Goal: Entertainment & Leisure: Consume media (video, audio)

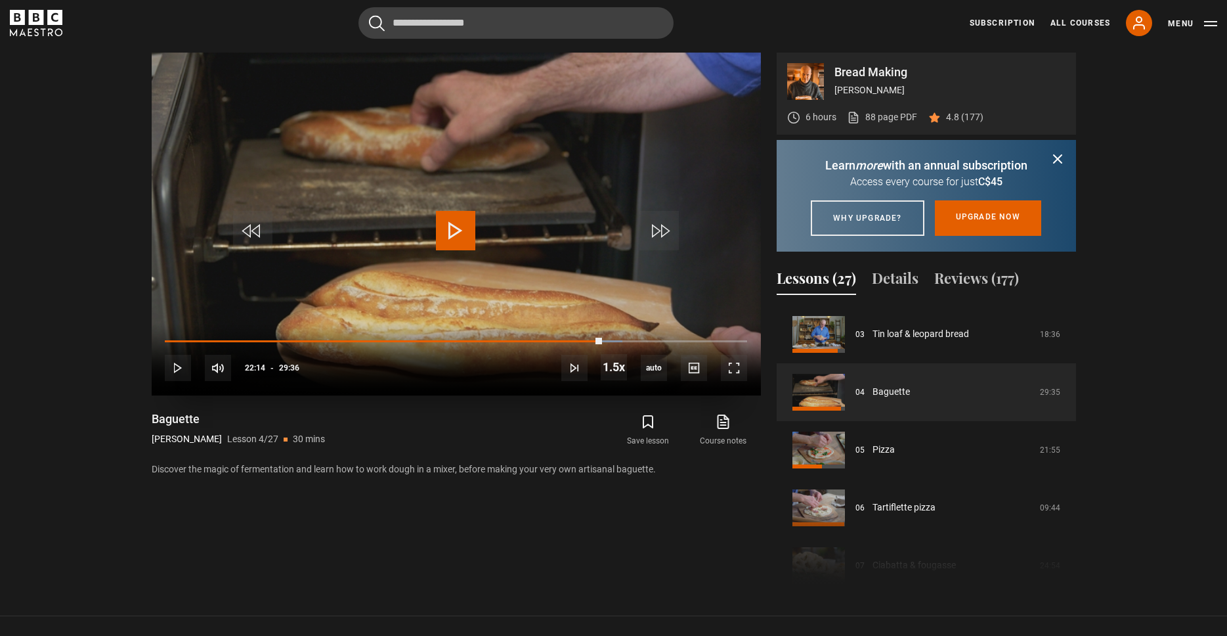
click at [462, 226] on span "Video Player" at bounding box center [455, 230] width 39 height 39
click at [252, 229] on span "Video Player" at bounding box center [252, 230] width 39 height 39
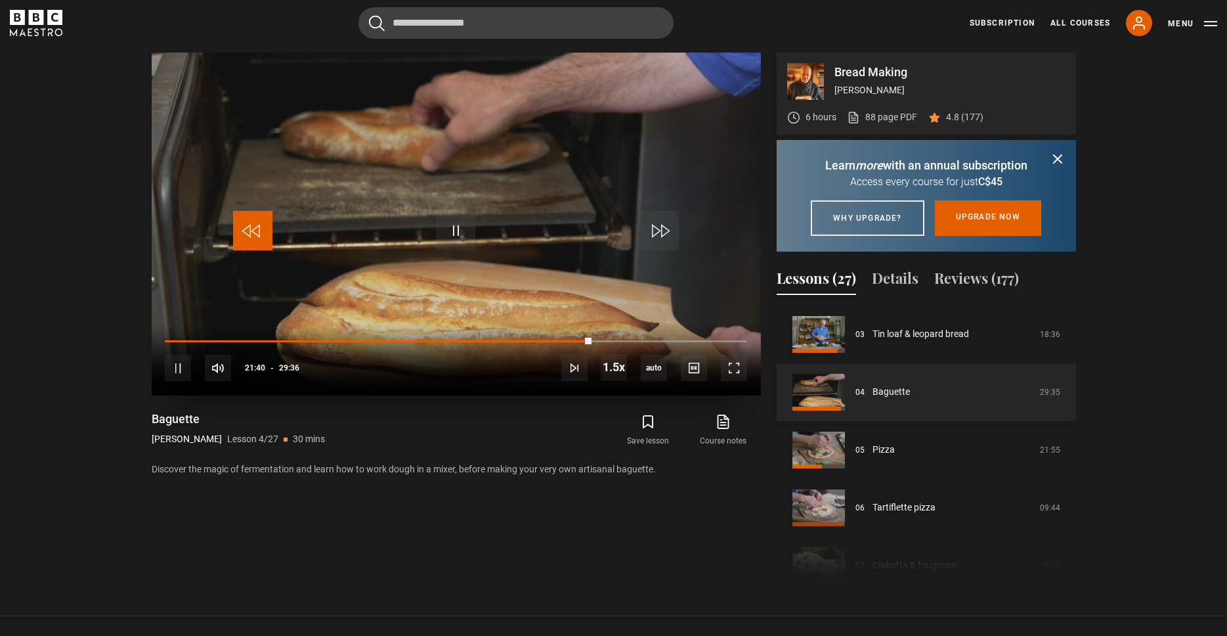
click at [252, 229] on span "Video Player" at bounding box center [252, 230] width 39 height 39
click at [737, 368] on span "Video Player" at bounding box center [734, 368] width 26 height 26
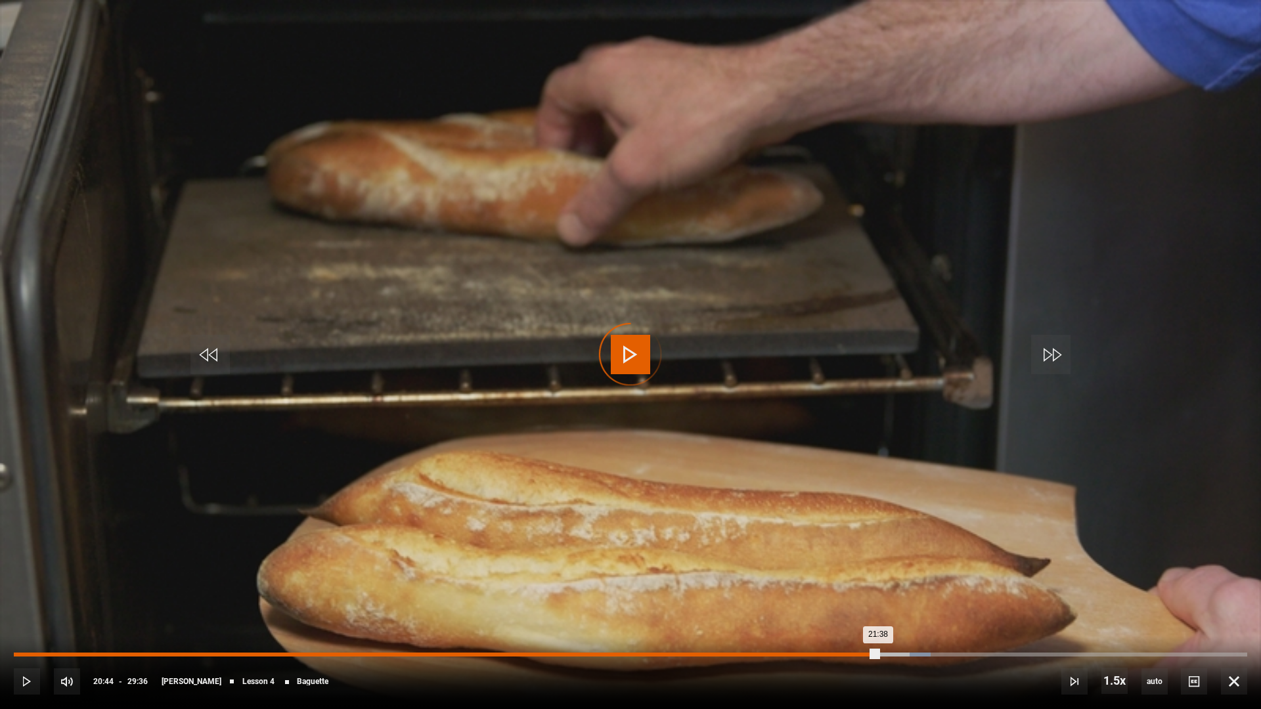
click at [877, 635] on div "Loaded : 74.32% 20:44 21:38" at bounding box center [630, 655] width 1233 height 4
click at [846, 635] on div "19:58" at bounding box center [847, 655] width 2 height 4
click at [823, 635] on div "Loaded : 70.10% 19:26 20:00" at bounding box center [630, 655] width 1233 height 4
click at [797, 635] on div "Loaded : 67.29% 18:47 18:47" at bounding box center [630, 655] width 1233 height 4
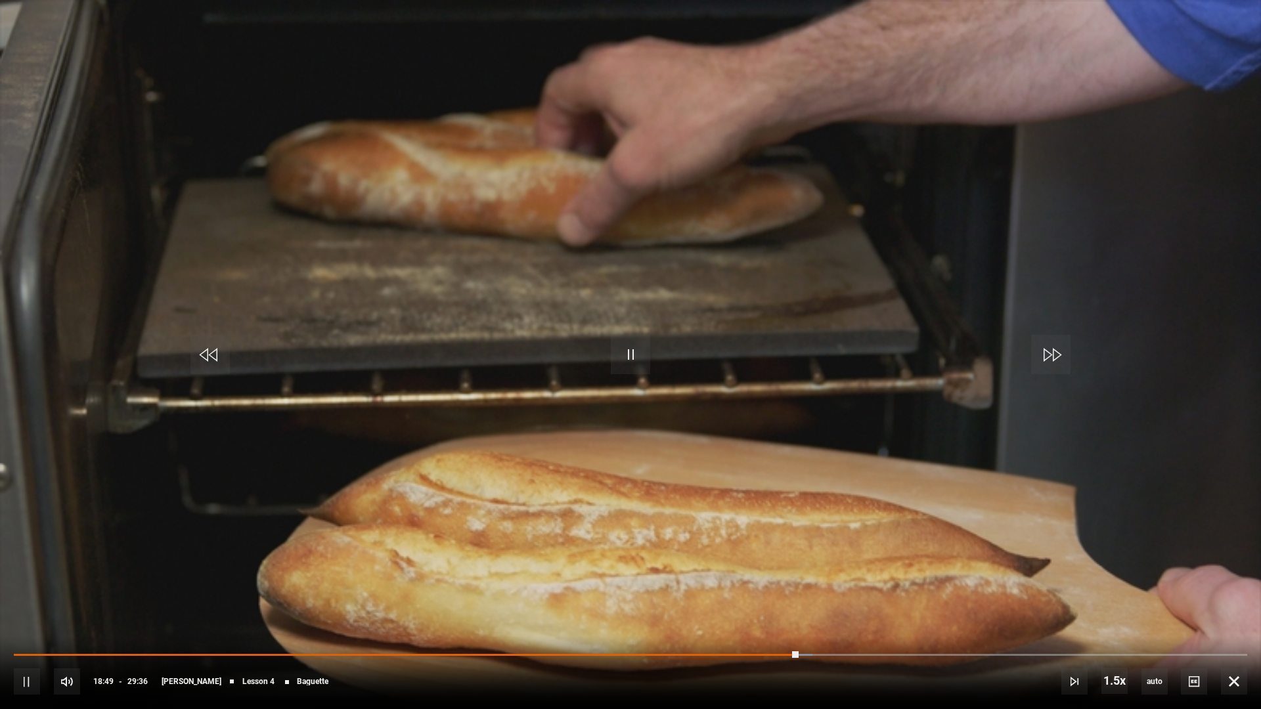
click at [768, 635] on div "10s Skip Back 10 seconds Pause 10s Skip Forward 10 seconds Loaded : 64.75% 18:3…" at bounding box center [630, 672] width 1261 height 73
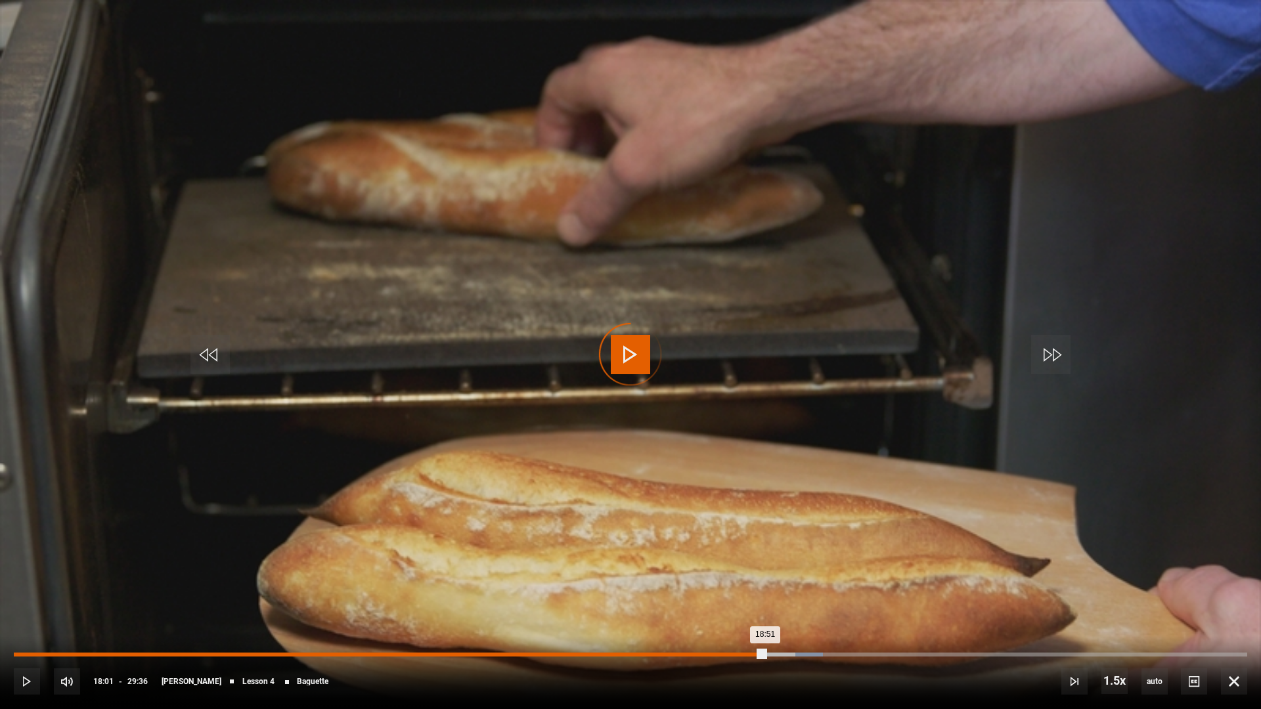
click at [764, 635] on div "Loaded : 65.60% 18:01 18:51" at bounding box center [630, 655] width 1233 height 4
click at [734, 635] on div "Loaded : 61.94% 17:18 18:03" at bounding box center [630, 655] width 1233 height 4
click at [711, 635] on div "16:43" at bounding box center [712, 655] width 2 height 4
click at [676, 635] on div "Loaded : 58.28% 15:55 15:55" at bounding box center [630, 655] width 1233 height 4
click at [666, 635] on div "Loaded : 57.71% 15:40 15:39" at bounding box center [630, 655] width 1233 height 4
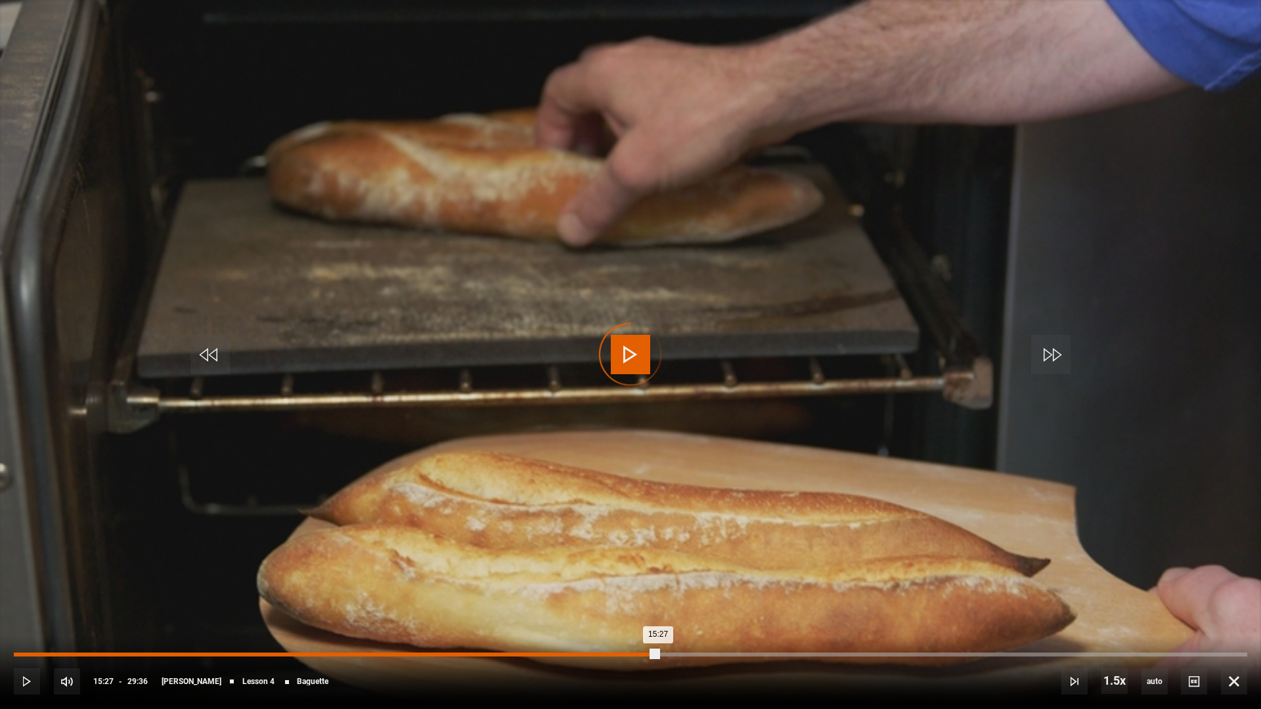
click at [658, 635] on div "Loaded : 0.00% 15:27 15:27" at bounding box center [630, 655] width 1233 height 4
